Goal: Task Accomplishment & Management: Manage account settings

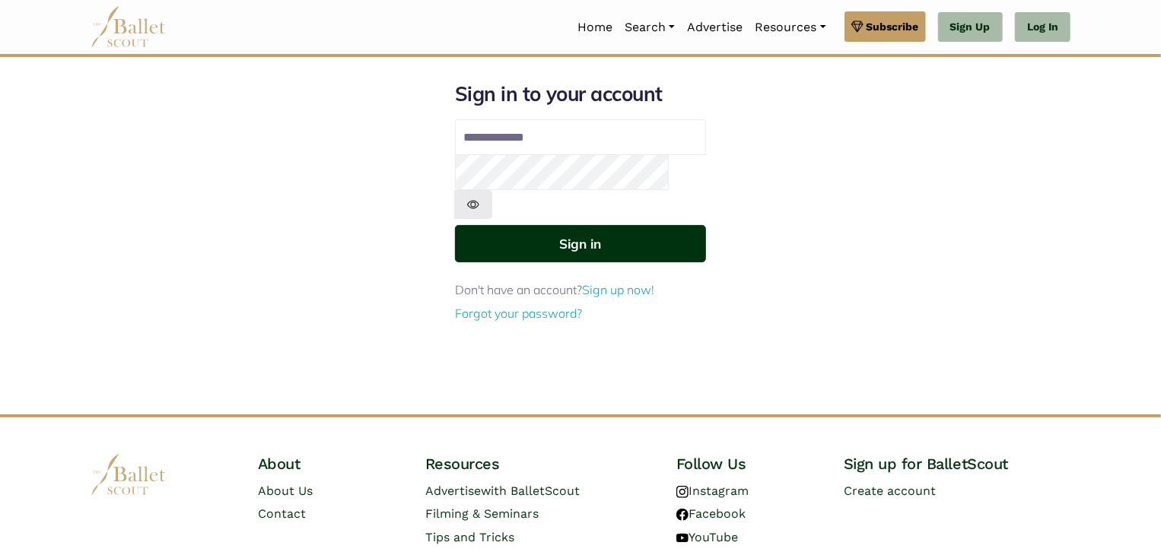
type input "**********"
click at [539, 225] on button "Sign in" at bounding box center [580, 243] width 251 height 37
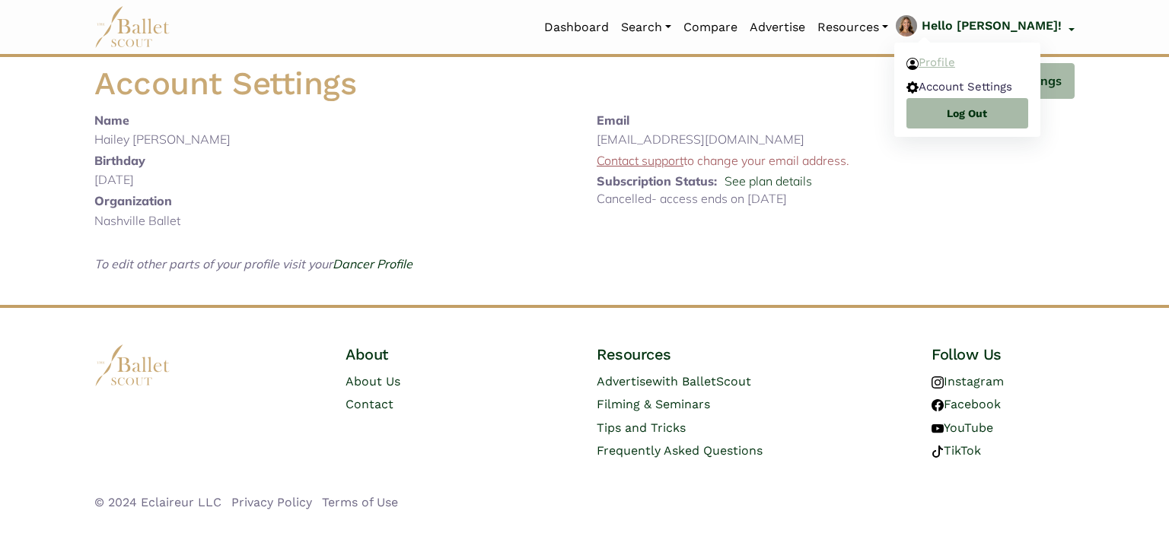
click at [1014, 60] on link "Profile" at bounding box center [967, 63] width 146 height 24
